Goal: Task Accomplishment & Management: Manage account settings

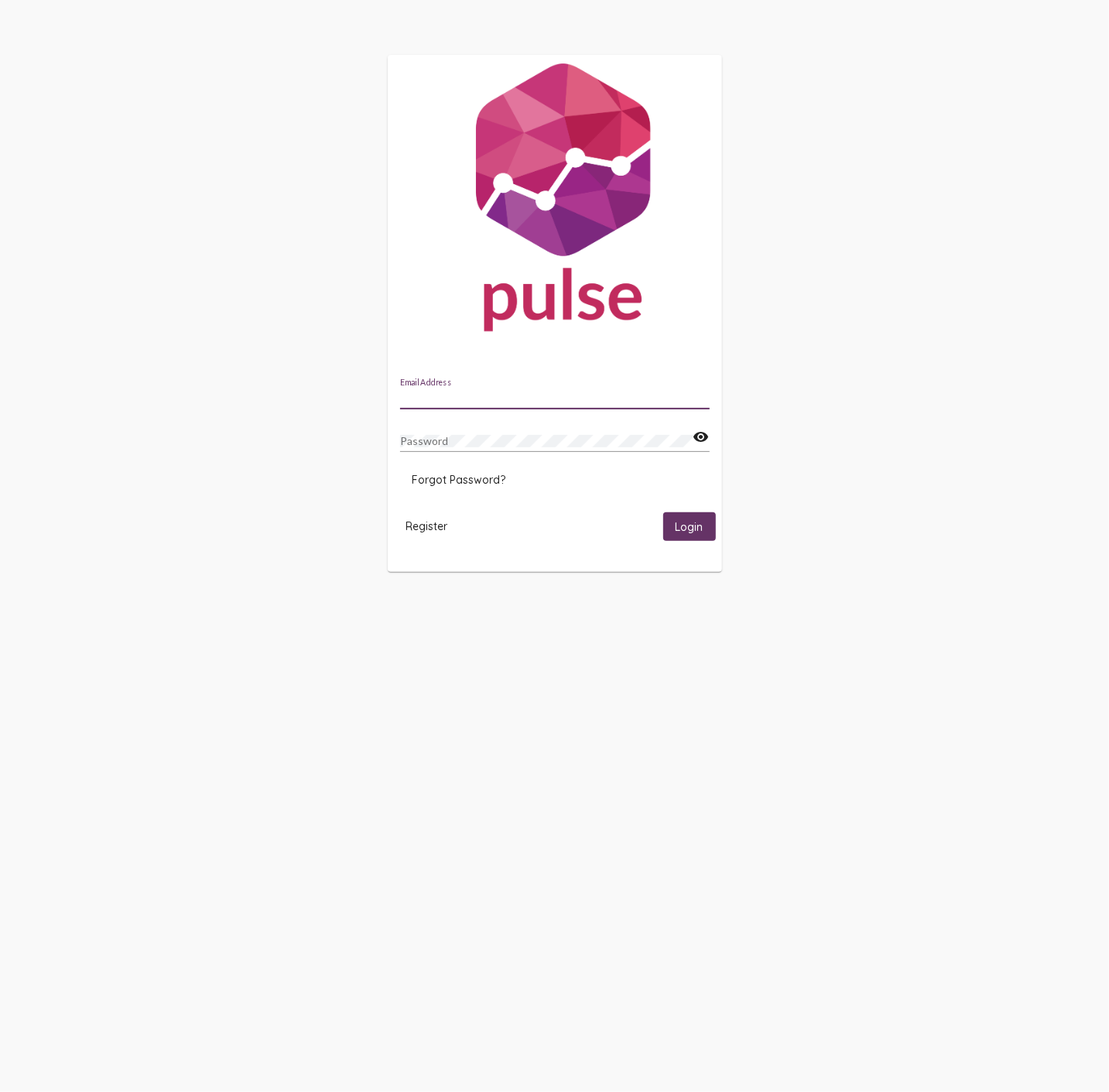
click at [433, 392] on input "Email Address" at bounding box center [554, 397] width 309 height 12
type input "[PERSON_NAME][EMAIL_ADDRESS][DOMAIN_NAME]"
click at [690, 520] on span "Login" at bounding box center [690, 527] width 28 height 14
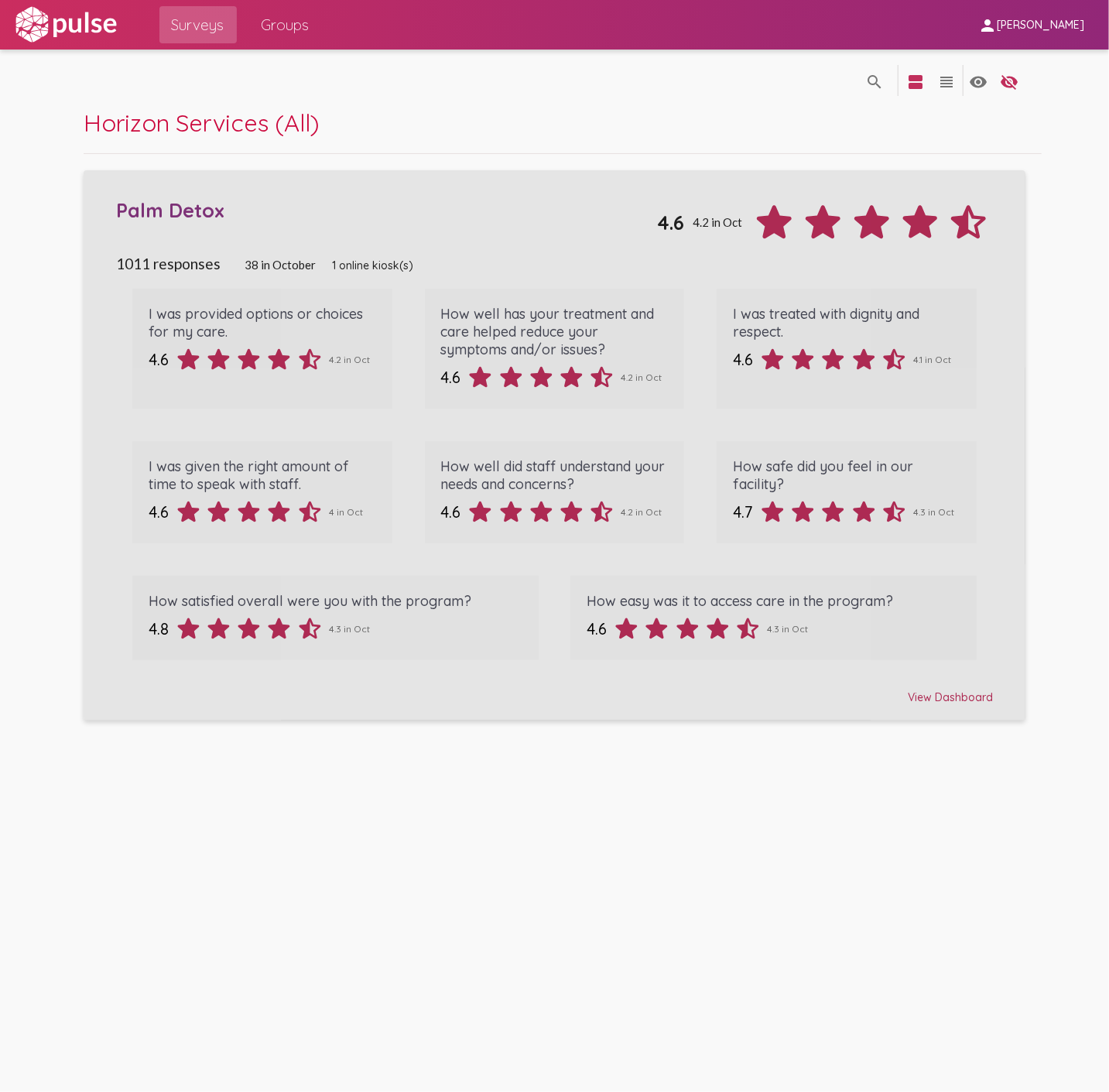
click at [946, 698] on div "View Dashboard" at bounding box center [554, 690] width 877 height 28
